Goal: Complete application form: Complete application form

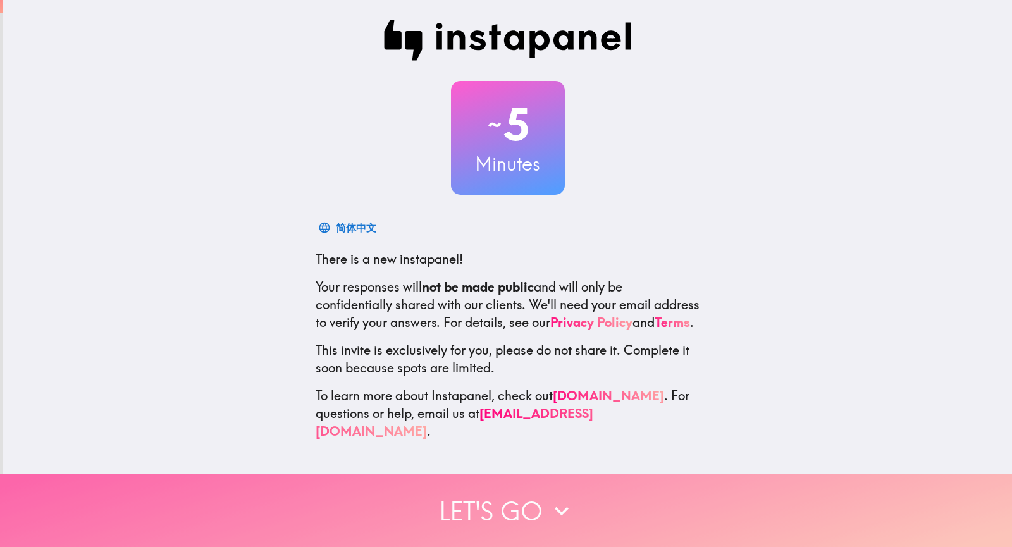
click at [501, 511] on button "Let's go" at bounding box center [506, 510] width 1012 height 73
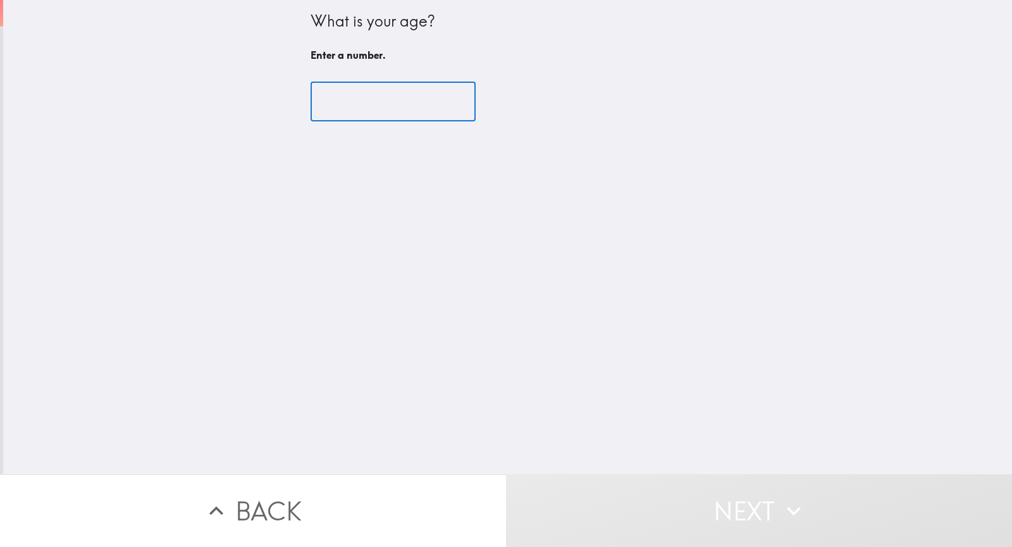
click at [362, 97] on input "number" at bounding box center [392, 101] width 165 height 39
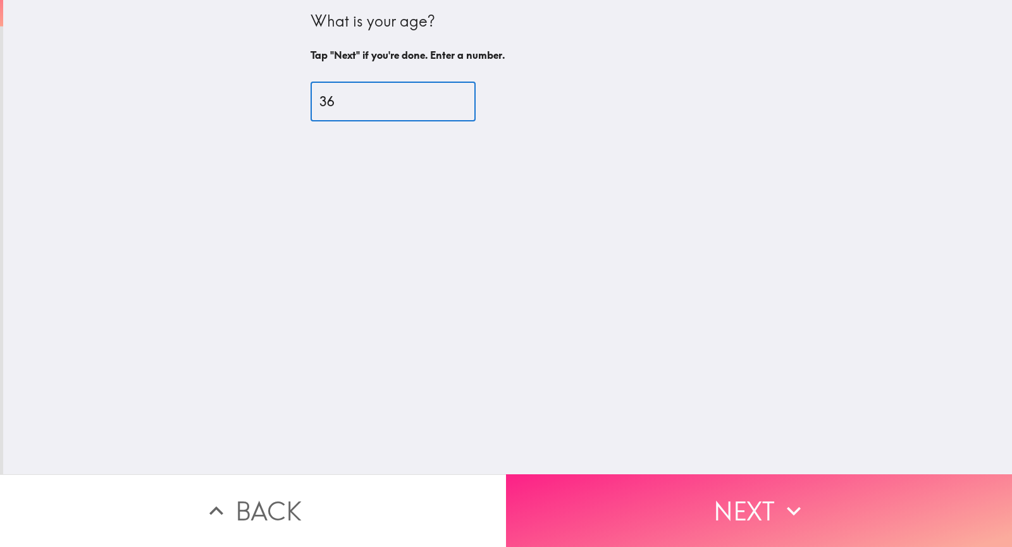
type input "36"
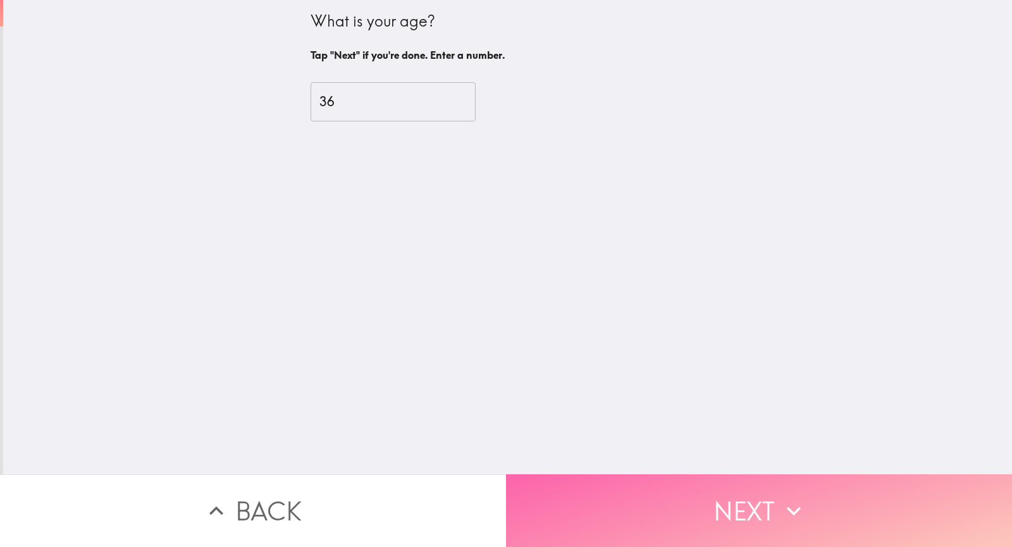
click at [615, 522] on button "Next" at bounding box center [759, 510] width 506 height 73
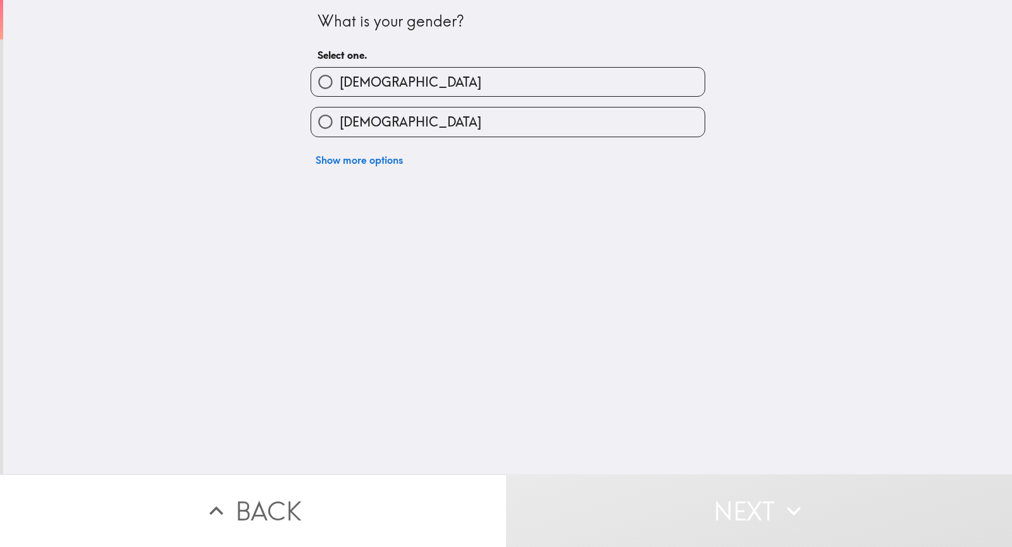
click at [365, 130] on span "[DEMOGRAPHIC_DATA]" at bounding box center [411, 122] width 142 height 18
click at [340, 130] on input "[DEMOGRAPHIC_DATA]" at bounding box center [325, 121] width 28 height 28
radio input "true"
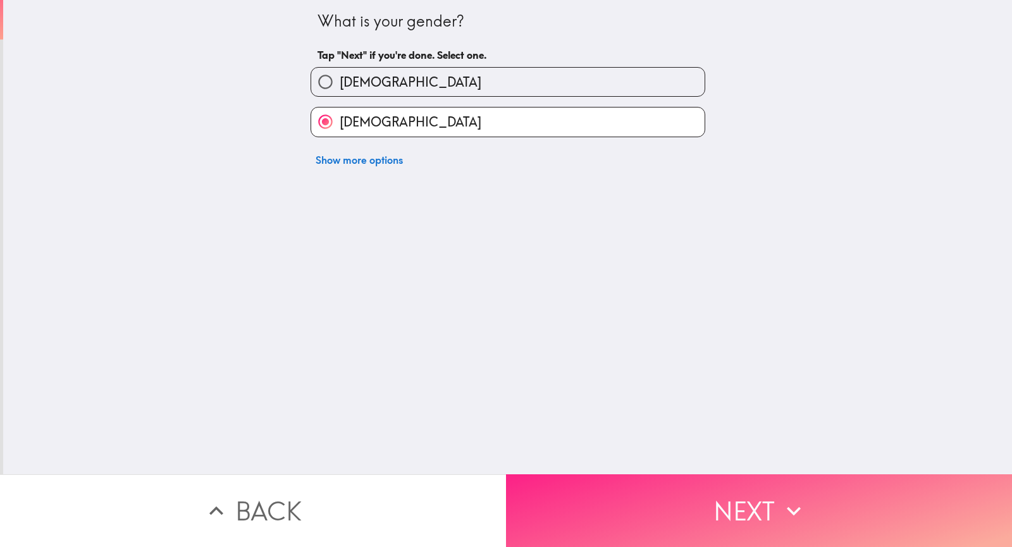
click at [664, 527] on button "Next" at bounding box center [759, 510] width 506 height 73
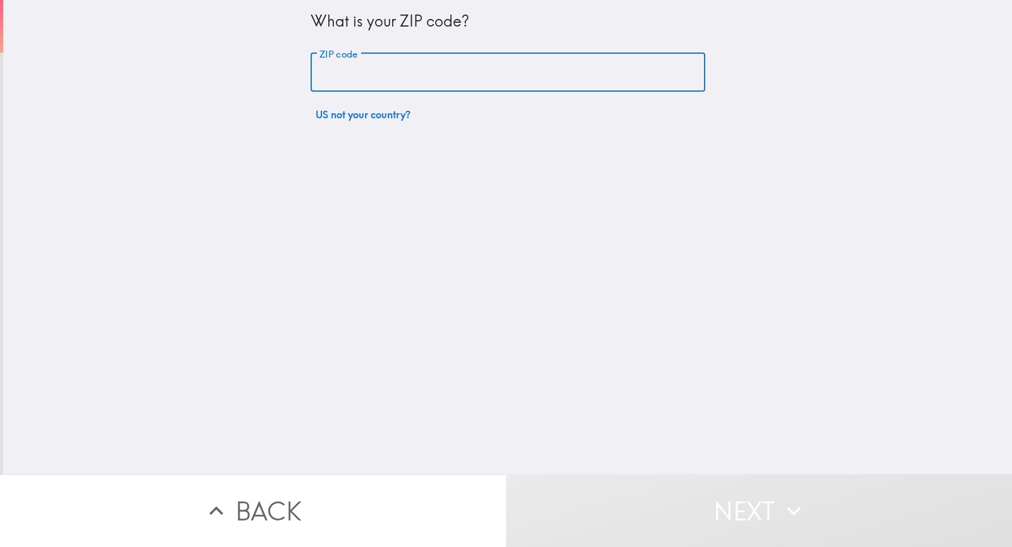
click at [375, 73] on input "ZIP code" at bounding box center [507, 72] width 395 height 39
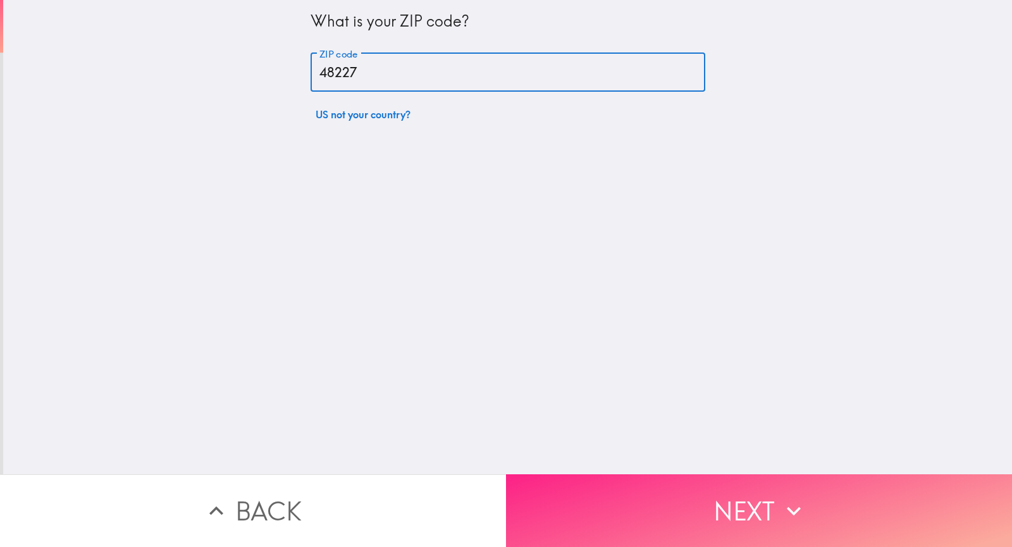
type input "48227"
click at [584, 527] on button "Next" at bounding box center [759, 510] width 506 height 73
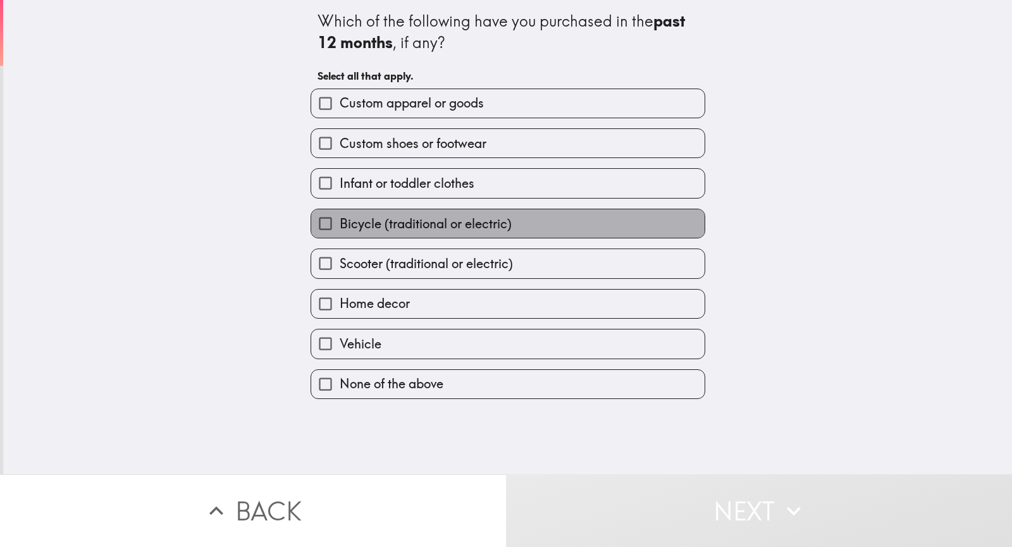
click at [465, 230] on span "Bicycle (traditional or electric)" at bounding box center [426, 224] width 172 height 18
click at [340, 230] on input "Bicycle (traditional or electric)" at bounding box center [325, 223] width 28 height 28
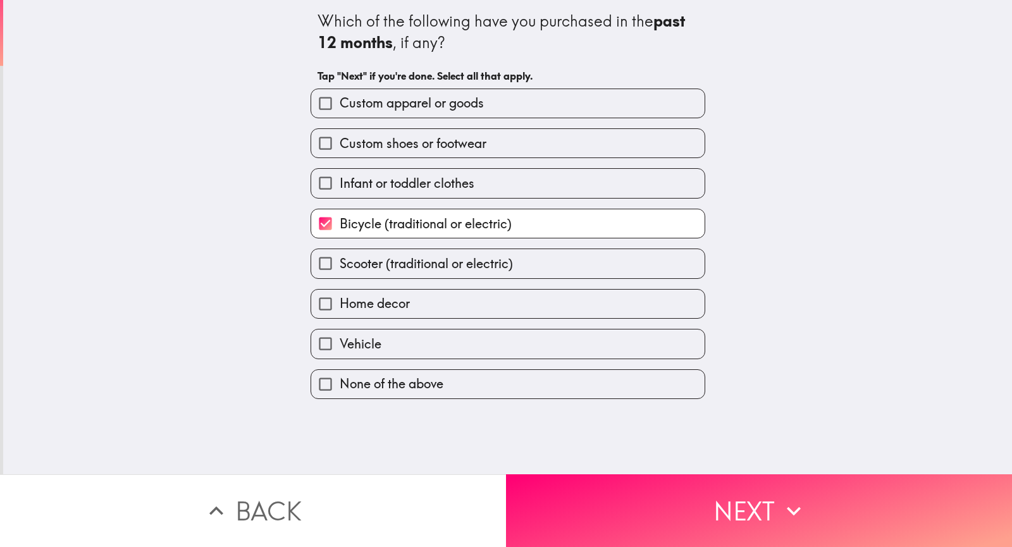
click at [465, 228] on span "Bicycle (traditional or electric)" at bounding box center [426, 224] width 172 height 18
click at [340, 228] on input "Bicycle (traditional or electric)" at bounding box center [325, 223] width 28 height 28
checkbox input "false"
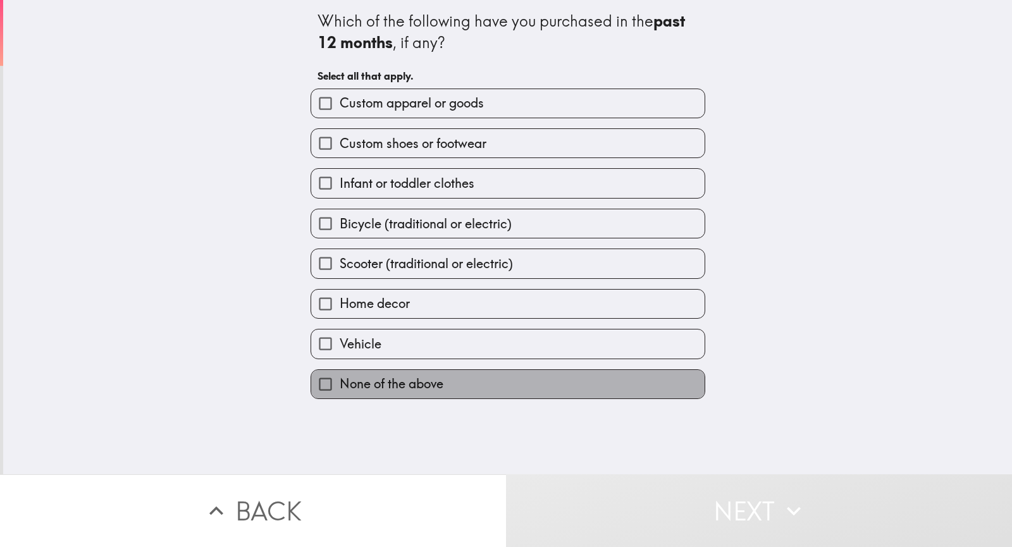
click at [446, 381] on label "None of the above" at bounding box center [507, 384] width 393 height 28
click at [340, 381] on input "None of the above" at bounding box center [325, 384] width 28 height 28
checkbox input "true"
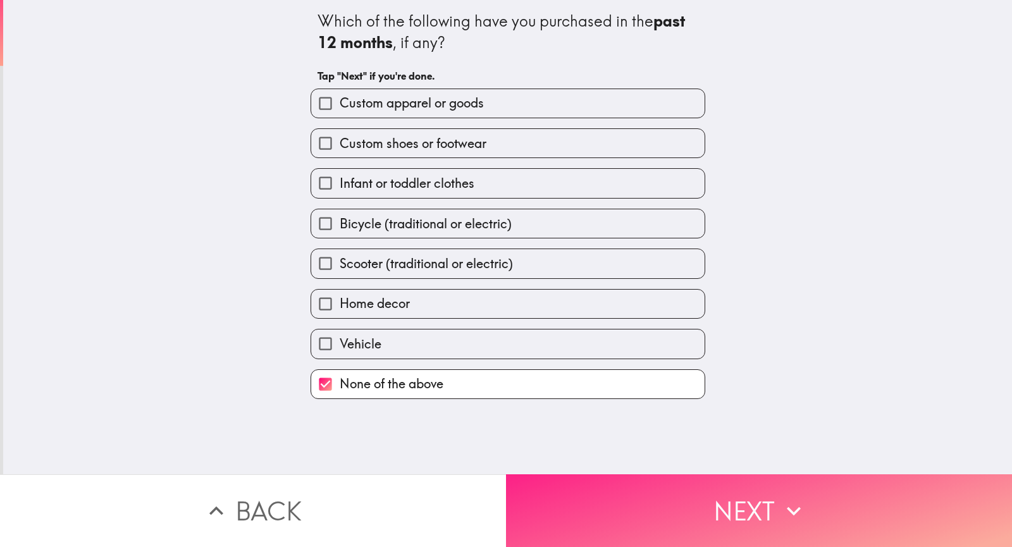
click at [730, 496] on button "Next" at bounding box center [759, 510] width 506 height 73
